Goal: Task Accomplishment & Management: Manage account settings

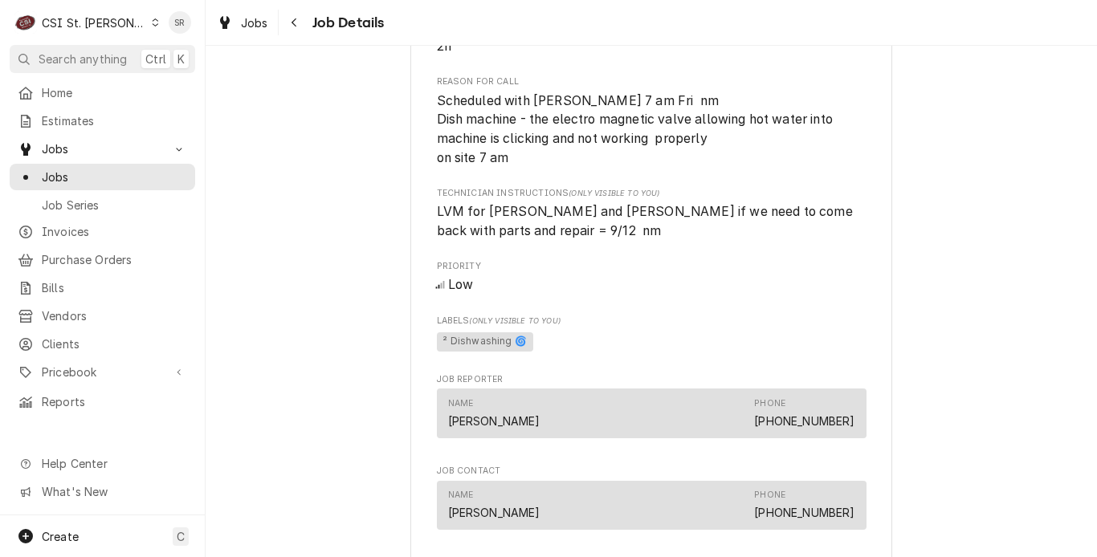
scroll to position [803, 0]
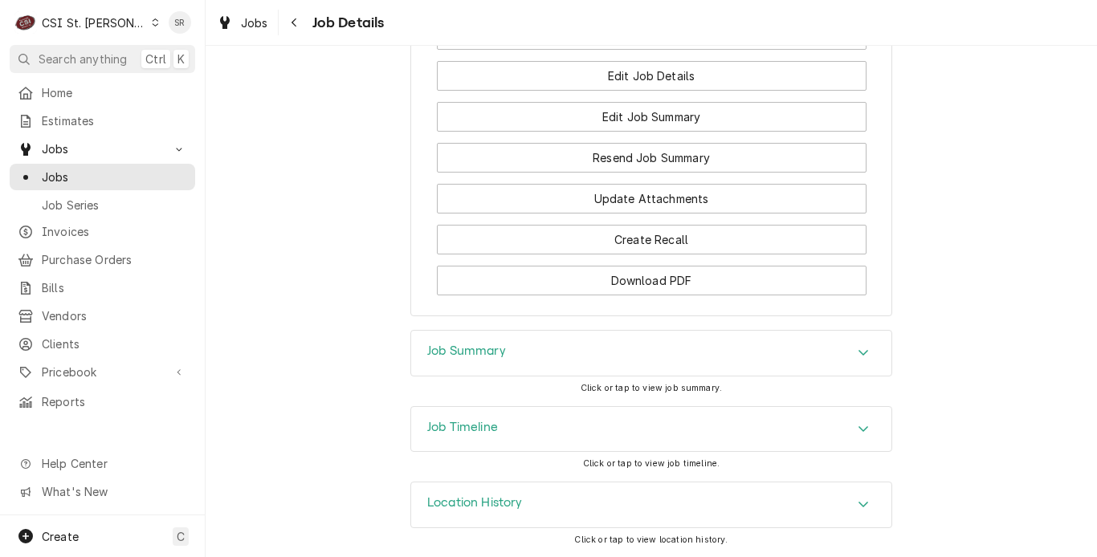
click at [502, 358] on div "Job Summary" at bounding box center [651, 353] width 480 height 45
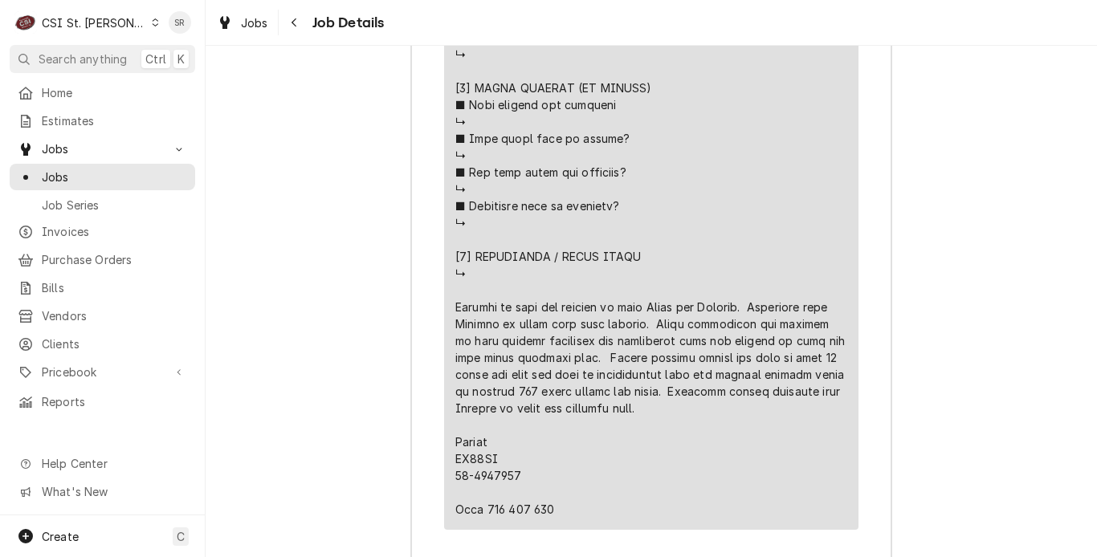
scroll to position [3700, 0]
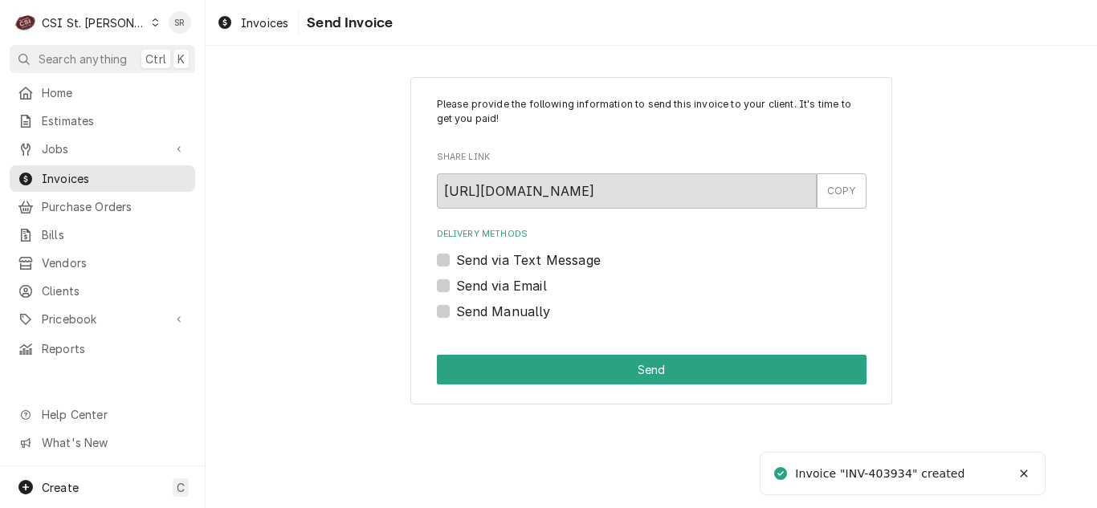
click at [516, 304] on label "Send Manually" at bounding box center [503, 311] width 95 height 19
click at [516, 304] on input "Send Manually" at bounding box center [671, 319] width 430 height 35
checkbox input "true"
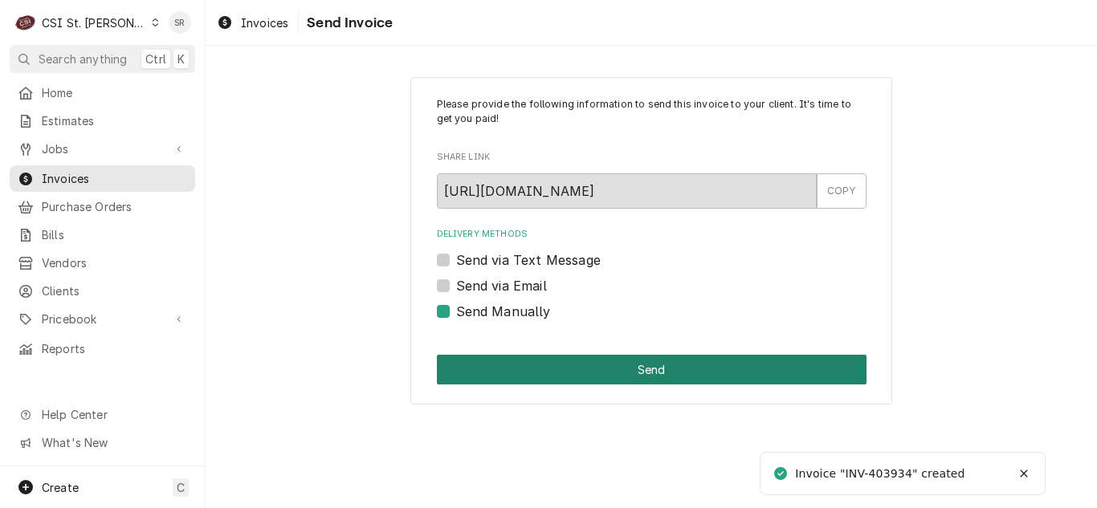
click at [582, 357] on button "Send" at bounding box center [652, 370] width 430 height 30
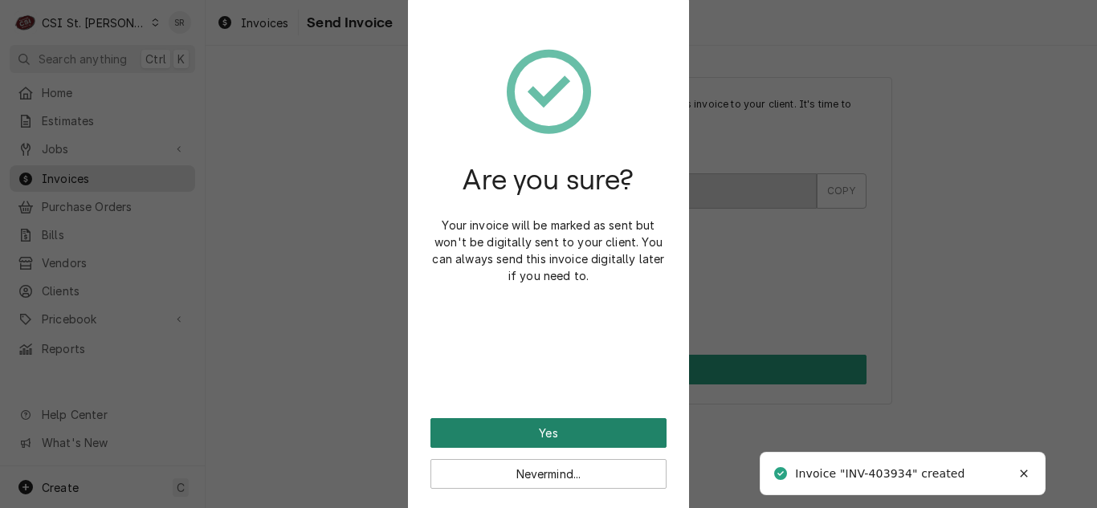
click at [559, 434] on button "Yes" at bounding box center [549, 433] width 236 height 30
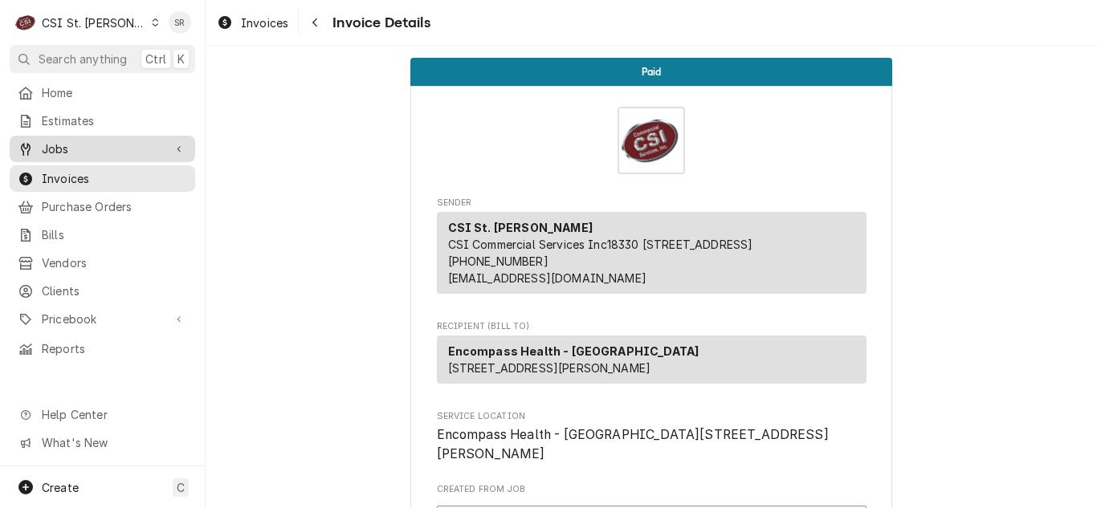
click at [80, 143] on span "Jobs" at bounding box center [102, 149] width 121 height 17
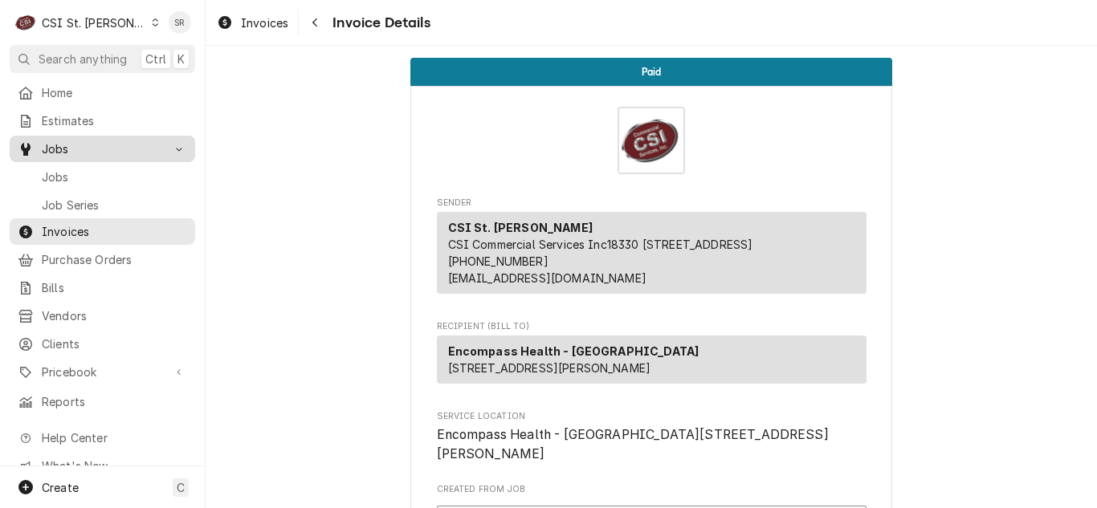
click at [73, 169] on span "Jobs" at bounding box center [114, 177] width 145 height 17
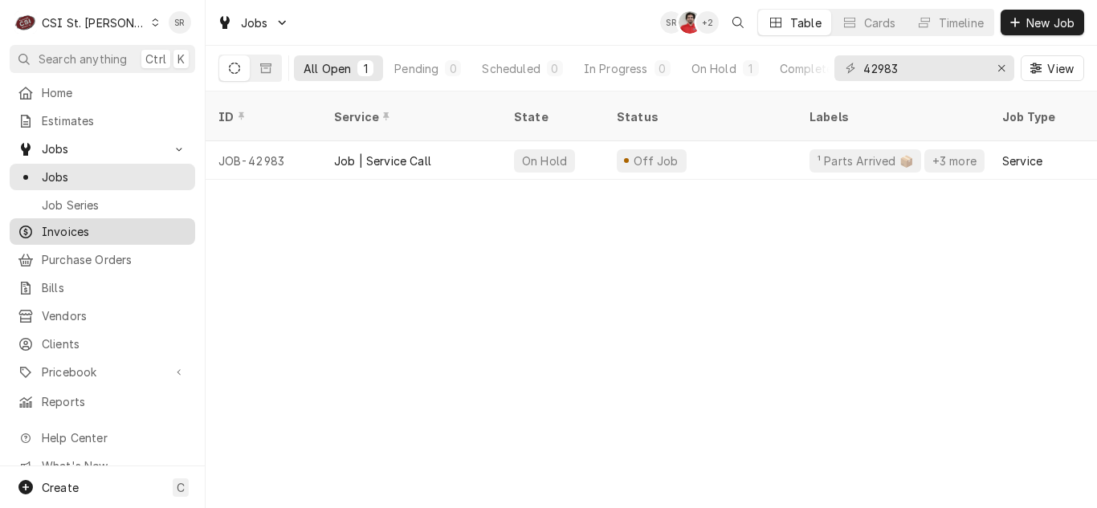
click at [89, 232] on span "Invoices" at bounding box center [114, 231] width 145 height 17
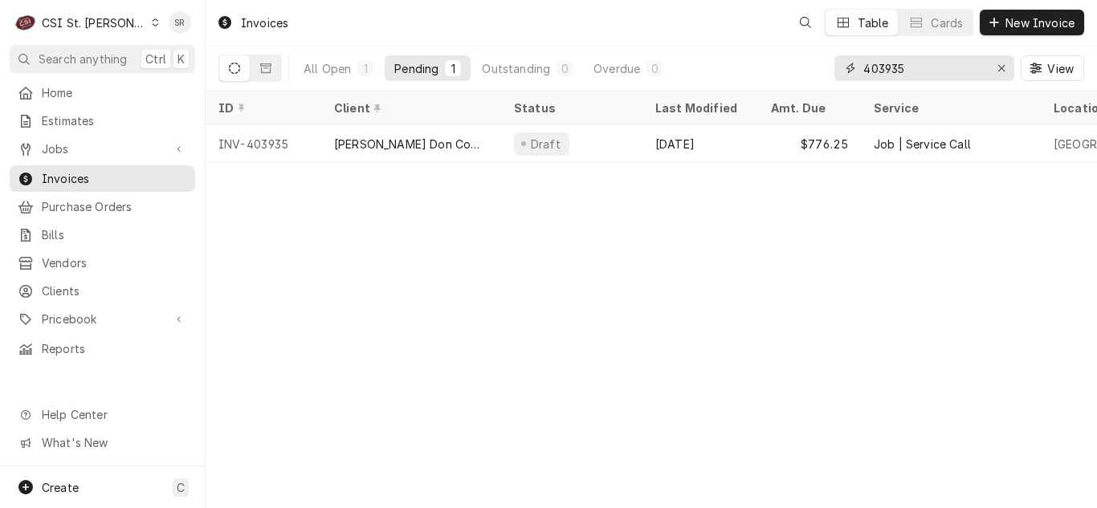
drag, startPoint x: 927, startPoint y: 67, endPoint x: 839, endPoint y: 69, distance: 87.6
click at [839, 69] on div "403935" at bounding box center [925, 68] width 180 height 26
type input "403735"
click at [434, 136] on div "Barnwell Middle School" at bounding box center [411, 144] width 154 height 17
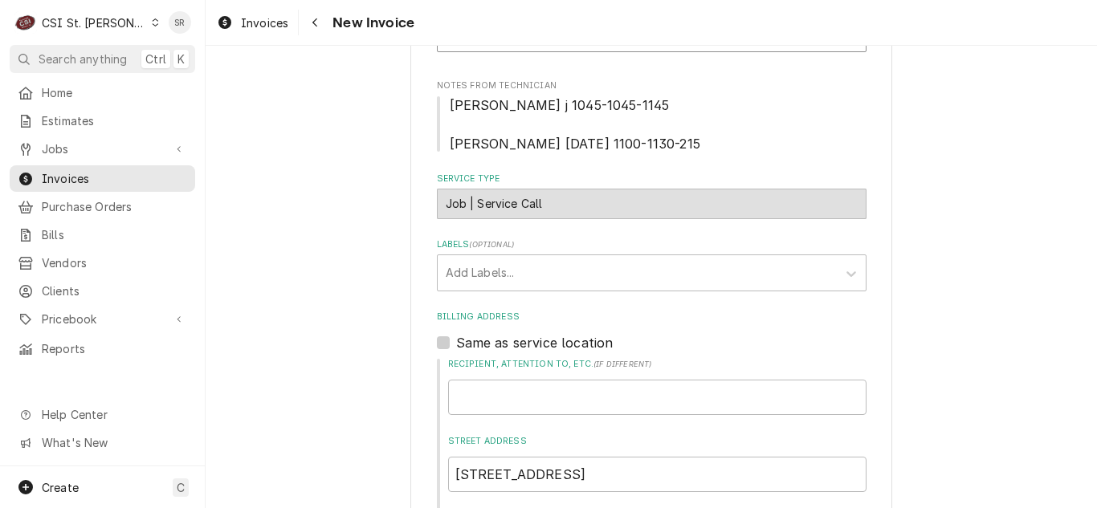
scroll to position [337, 0]
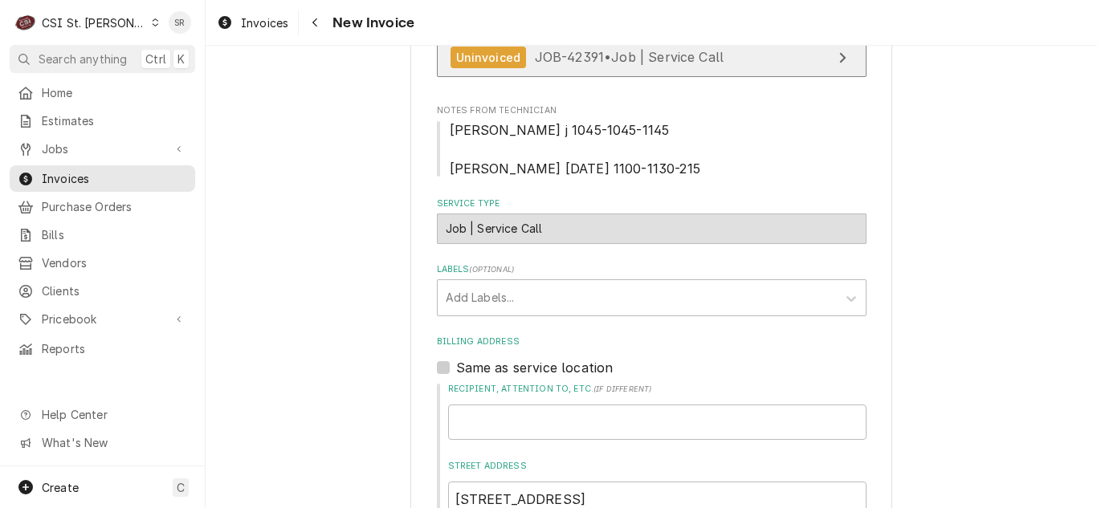
click at [584, 54] on span "JOB-42391 • Job | Service Call" at bounding box center [630, 57] width 190 height 16
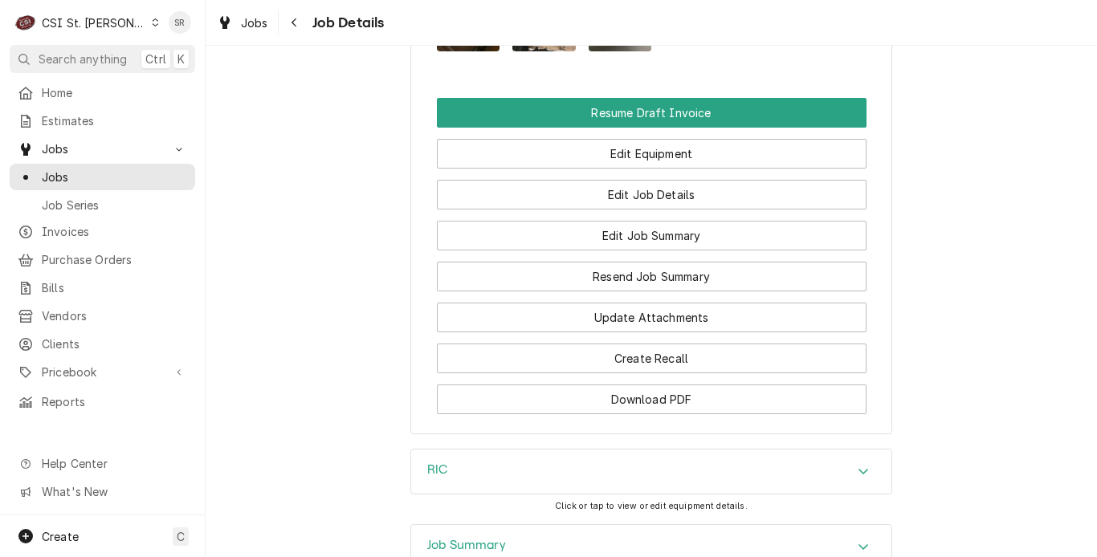
scroll to position [2023, 0]
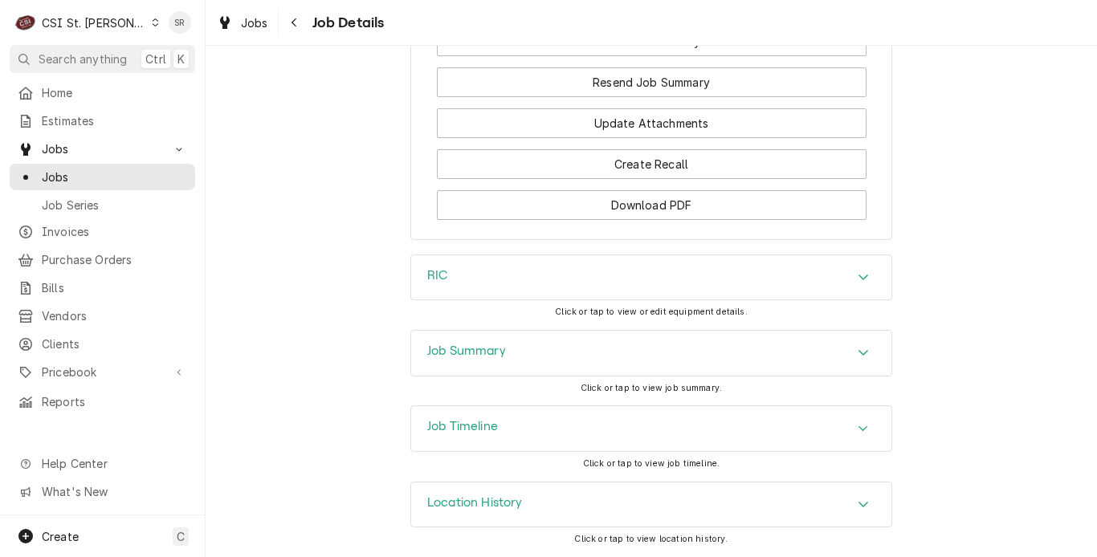
click at [480, 429] on h3 "Job Timeline" at bounding box center [462, 426] width 71 height 15
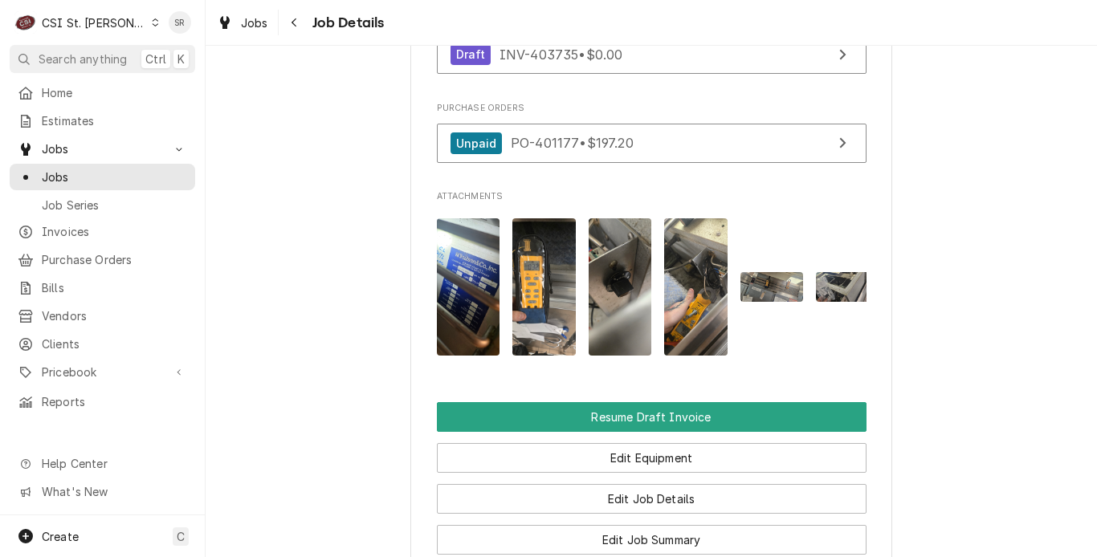
scroll to position [1381, 0]
